Goal: Information Seeking & Learning: Learn about a topic

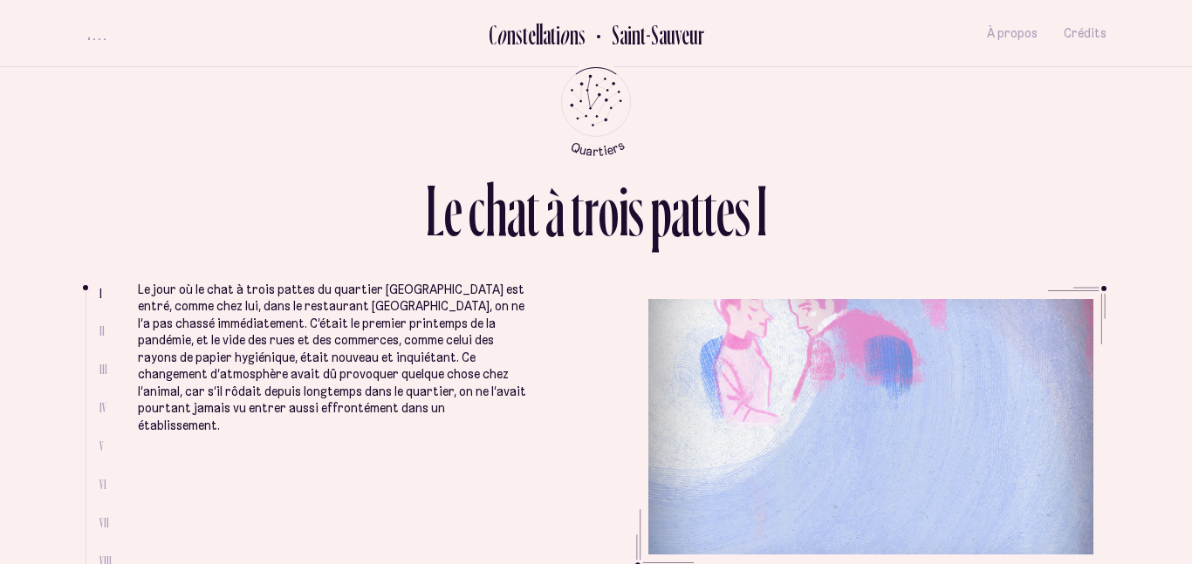
click at [517, 339] on p "Le jour où le chat à trois pattes du quartier [GEOGRAPHIC_DATA] est entré, comm…" at bounding box center [332, 359] width 388 height 154
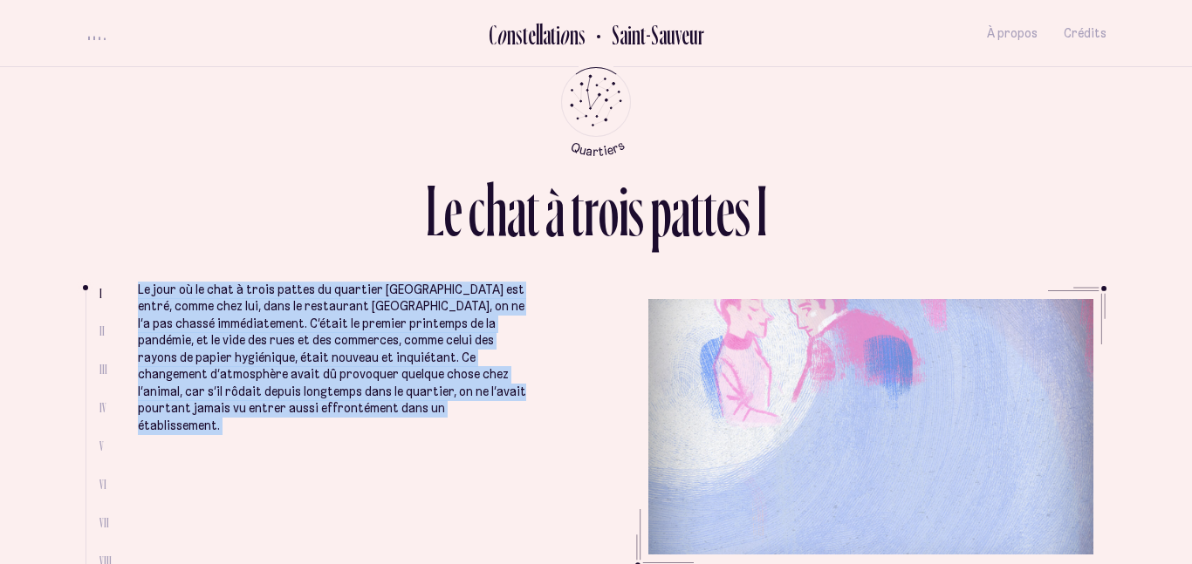
click at [517, 339] on p "Le jour où le chat à trois pattes du quartier [GEOGRAPHIC_DATA] est entré, comm…" at bounding box center [332, 359] width 388 height 154
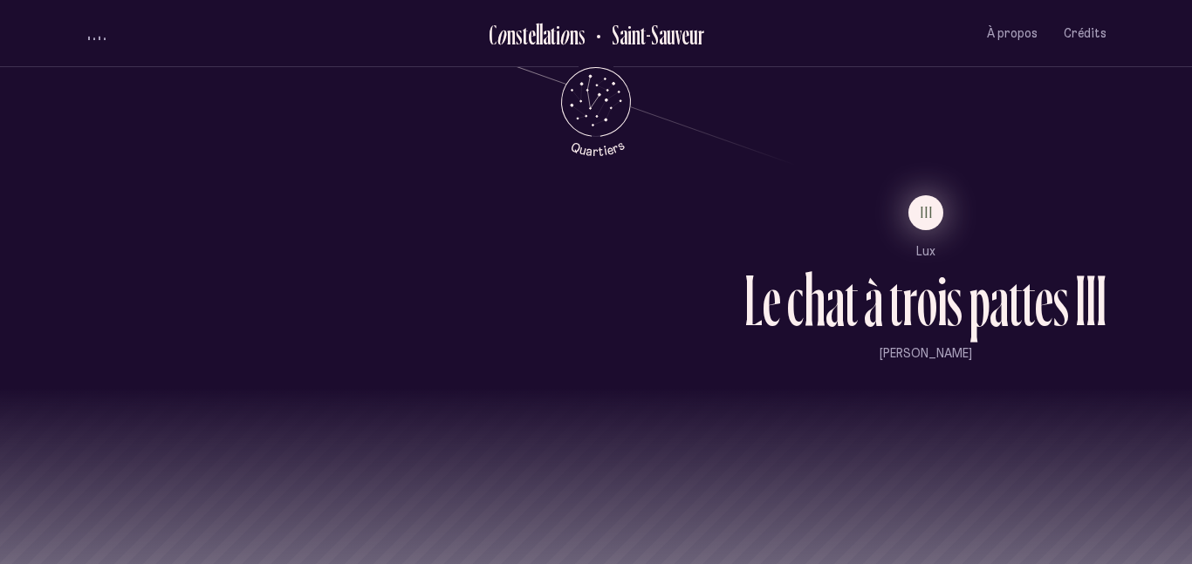
click at [938, 214] on button "III" at bounding box center [925, 212] width 35 height 35
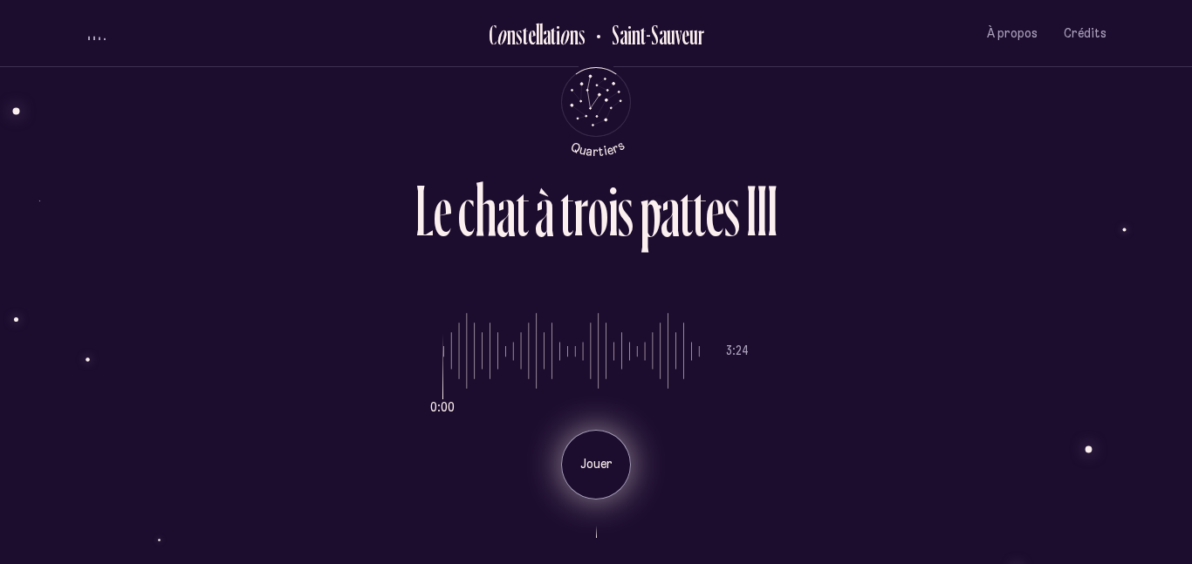
click at [597, 473] on p "Jouer" at bounding box center [596, 464] width 44 height 17
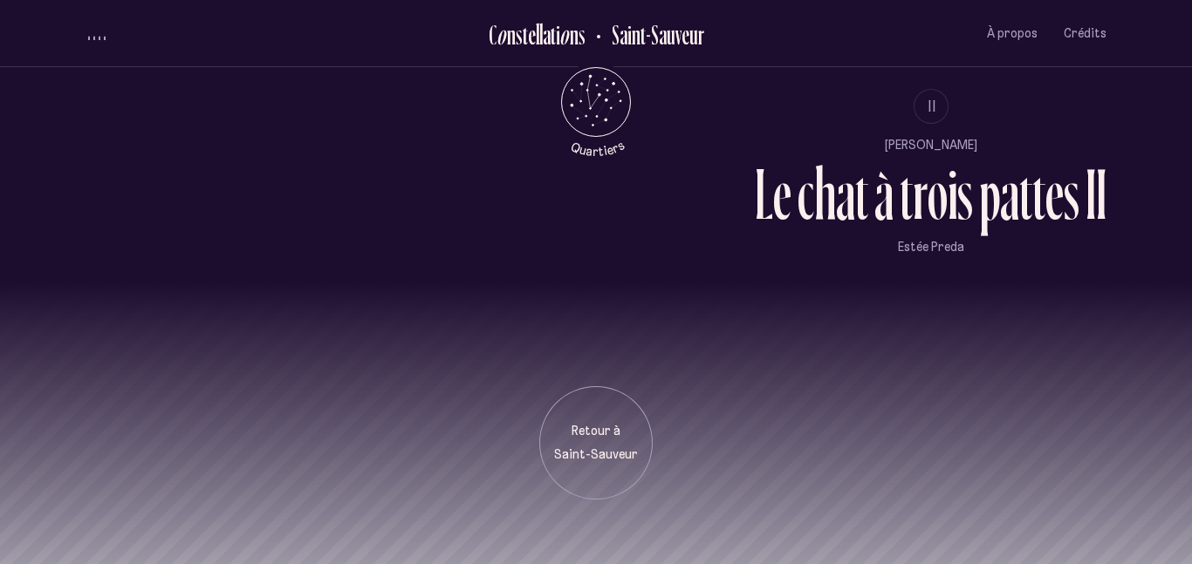
scroll to position [1651, 0]
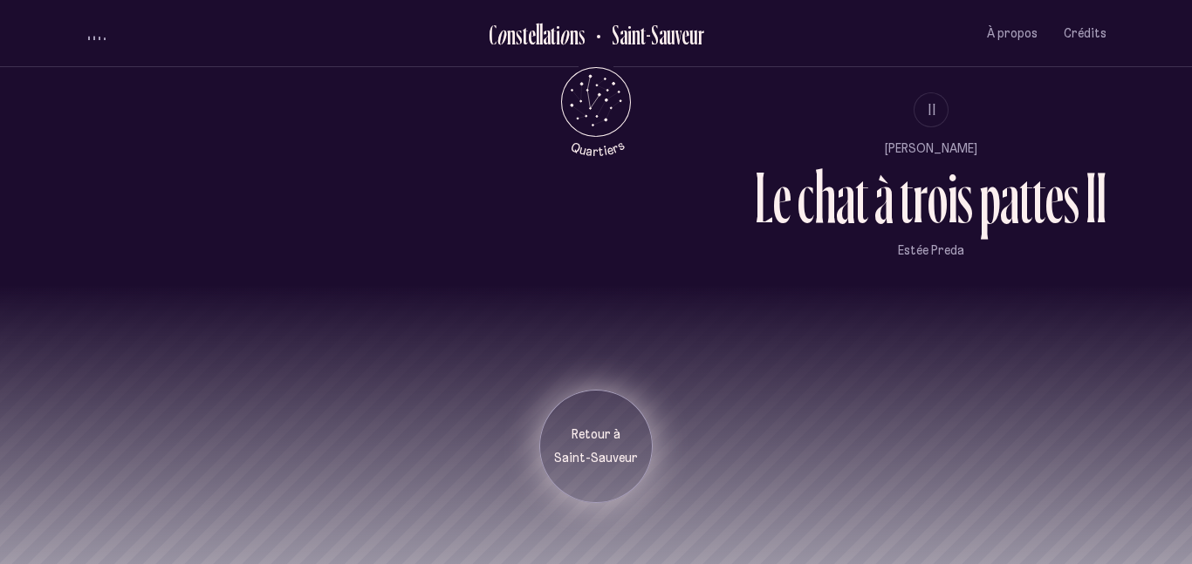
click at [605, 457] on p "Saint-Sauveur" at bounding box center [595, 458] width 87 height 17
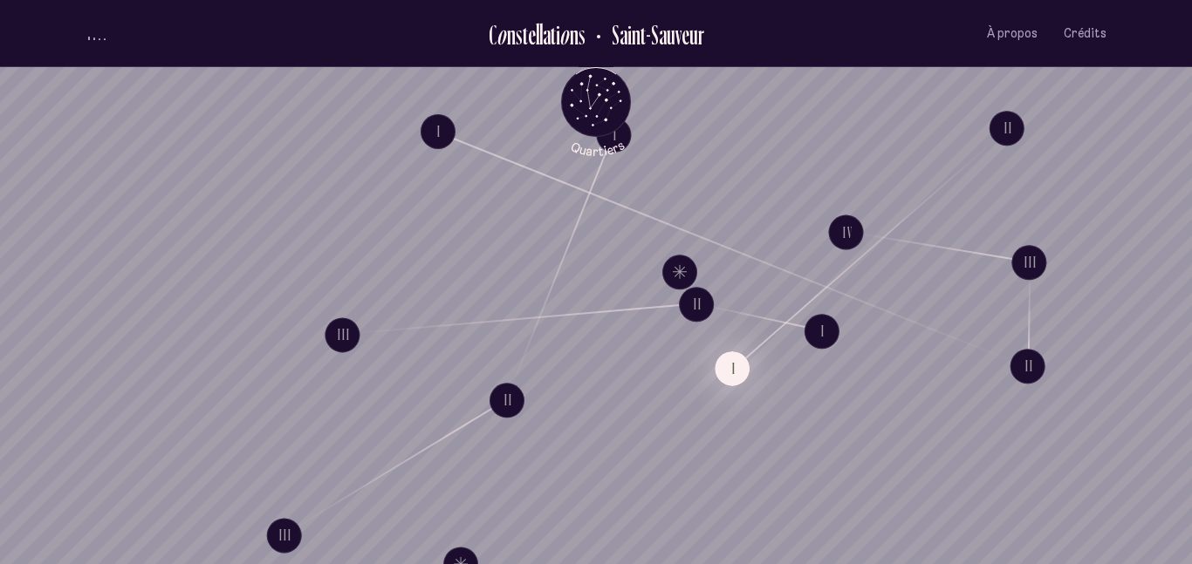
click at [735, 377] on button "I" at bounding box center [731, 368] width 35 height 35
click at [840, 235] on button "IV" at bounding box center [846, 232] width 35 height 35
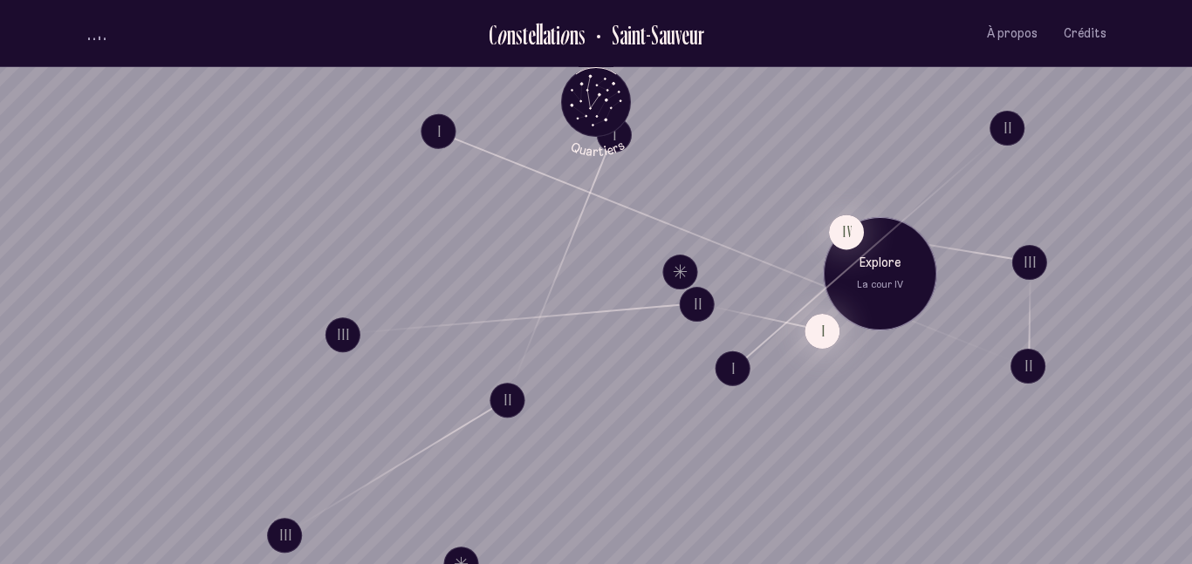
click at [820, 342] on button "I" at bounding box center [821, 331] width 35 height 35
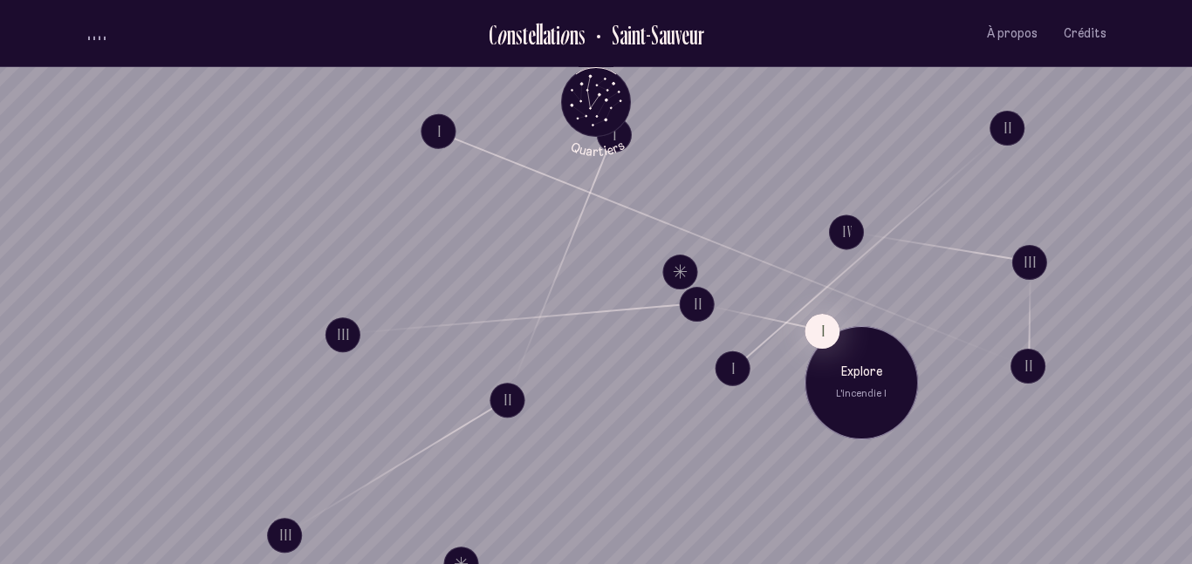
click at [871, 415] on div "Explore L'incendie I" at bounding box center [860, 382] width 113 height 113
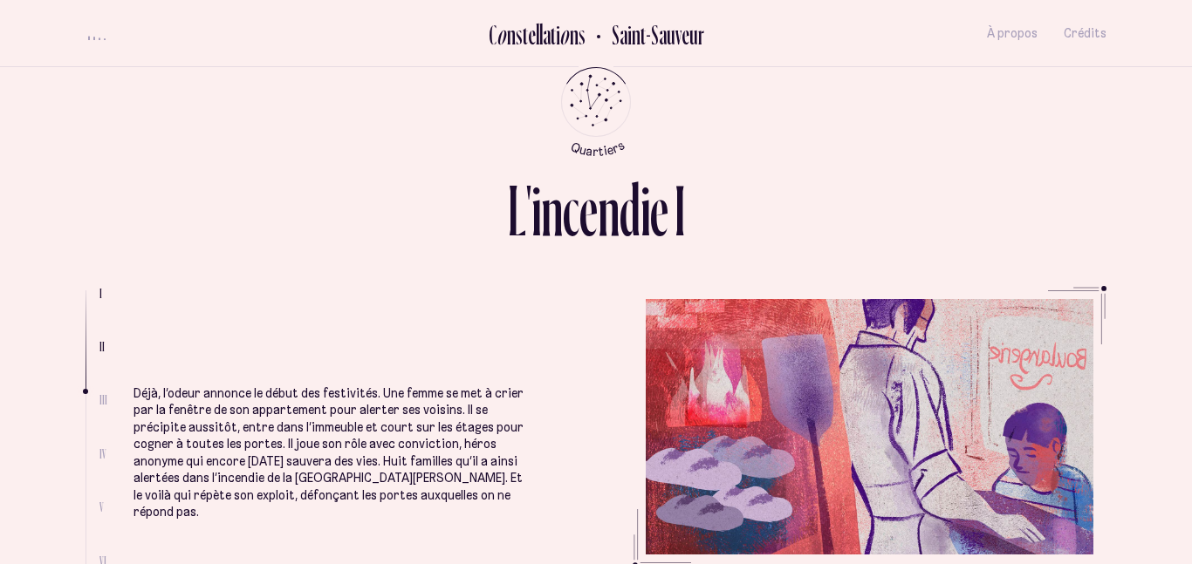
scroll to position [945, 0]
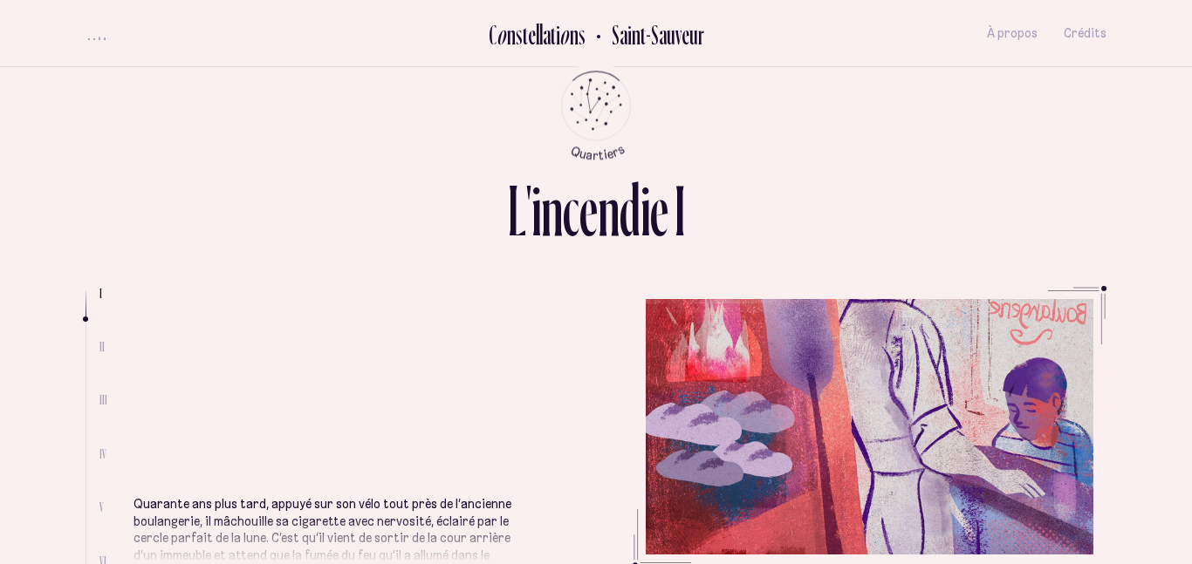
scroll to position [297, 0]
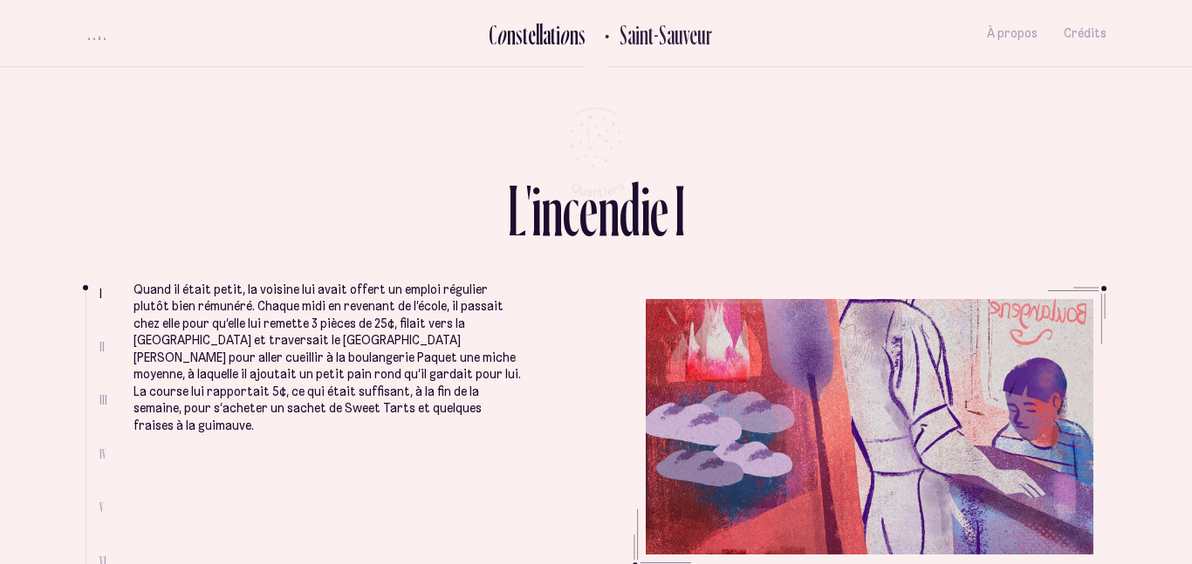
click at [124, 56] on ul "C o n s t e l l a t i o n s Saint-Sauveur À propos Crédits Menu" at bounding box center [595, 33] width 1021 height 67
click at [95, 38] on div "volume audio" at bounding box center [96, 38] width 17 height 4
click at [619, 38] on h2 "Saint-Sauveur" at bounding box center [651, 34] width 106 height 29
